Goal: Task Accomplishment & Management: Manage account settings

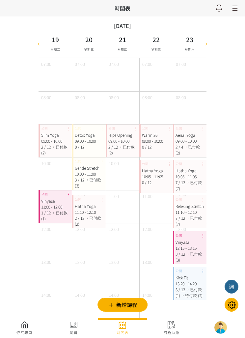
scroll to position [-2, 0]
click at [89, 178] on span "，已付款 (3)" at bounding box center [88, 183] width 26 height 12
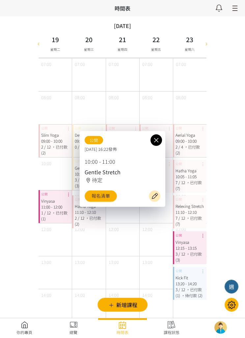
click at [106, 193] on link "報名清單" at bounding box center [101, 197] width 32 height 12
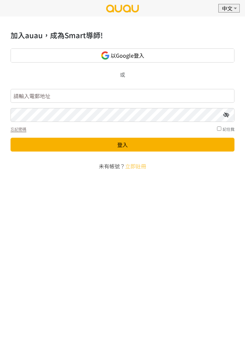
type input "bristolclubhk@gmail.com"
click at [123, 145] on button "登入" at bounding box center [123, 145] width 224 height 14
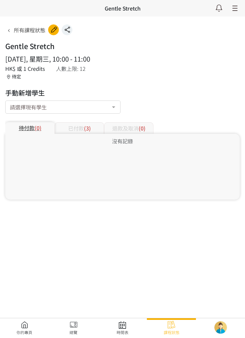
click at [84, 126] on span "(3)" at bounding box center [87, 128] width 7 height 8
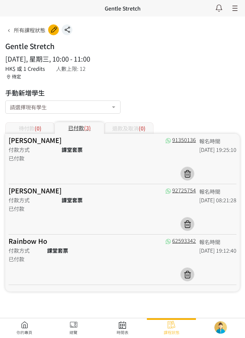
click at [123, 332] on link at bounding box center [122, 328] width 49 height 15
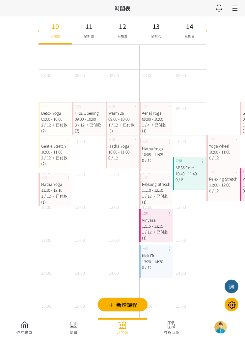
scroll to position [22, 0]
click at [40, 31] on icon at bounding box center [38, 30] width 7 height 5
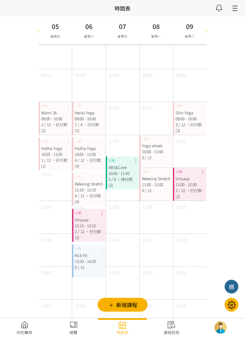
click at [86, 196] on span "，已付款 (4)" at bounding box center [88, 199] width 26 height 12
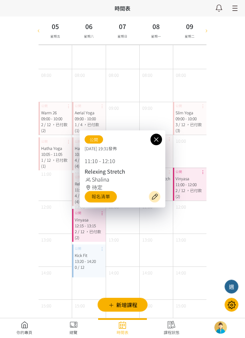
click at [106, 203] on link "報名清單" at bounding box center [101, 197] width 32 height 12
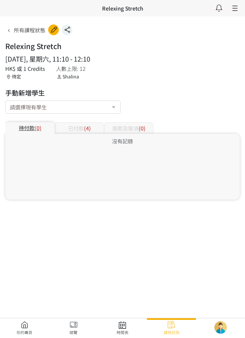
click at [81, 130] on div "已付款 (4)" at bounding box center [79, 128] width 49 height 12
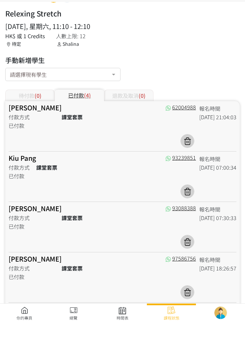
scroll to position [18, 0]
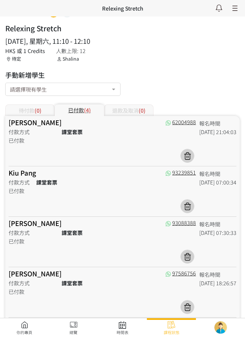
click at [123, 336] on link at bounding box center [122, 328] width 49 height 15
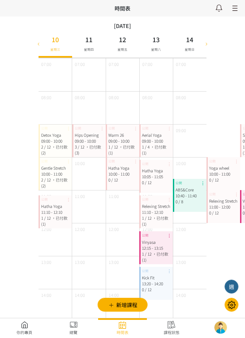
click at [43, 48] on div at bounding box center [39, 44] width 10 height 28
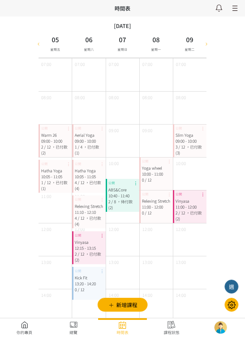
click at [90, 179] on div "10:05 - 11:05" at bounding box center [89, 177] width 28 height 6
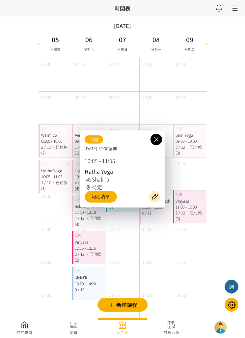
click at [105, 195] on link "報名清單" at bounding box center [101, 197] width 32 height 12
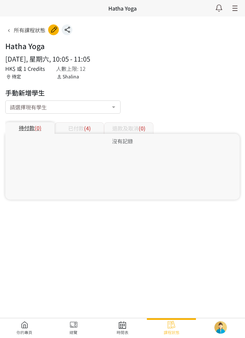
click at [79, 133] on div "已付款 (4)" at bounding box center [79, 128] width 49 height 12
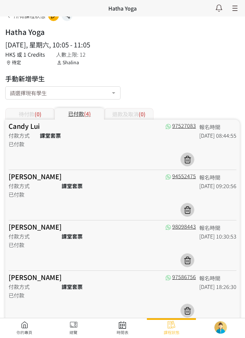
scroll to position [15, 0]
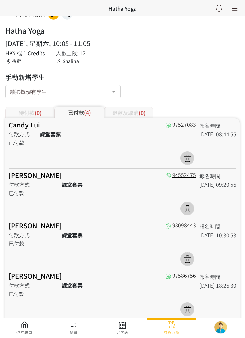
click at [122, 336] on link at bounding box center [122, 328] width 49 height 15
